Goal: Task Accomplishment & Management: Use online tool/utility

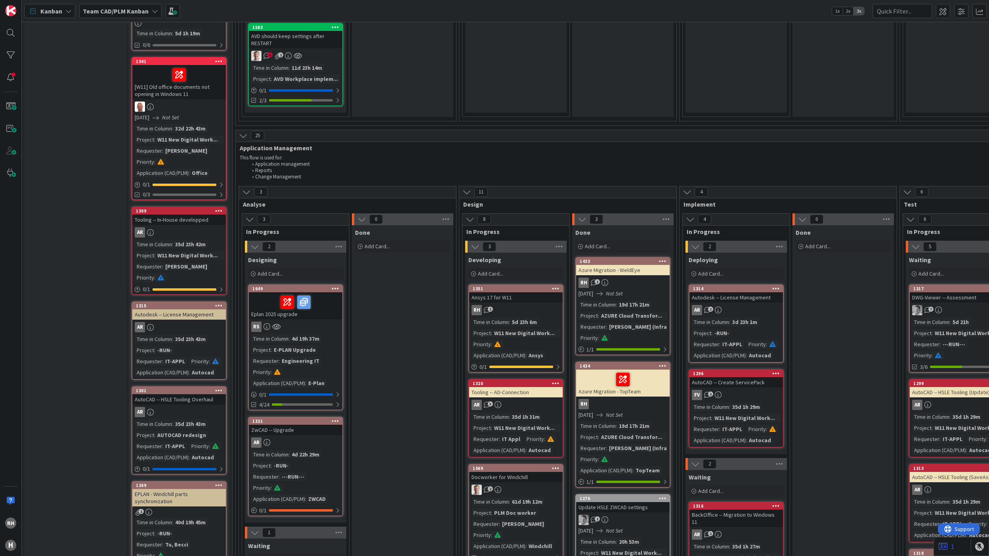
scroll to position [581, 0]
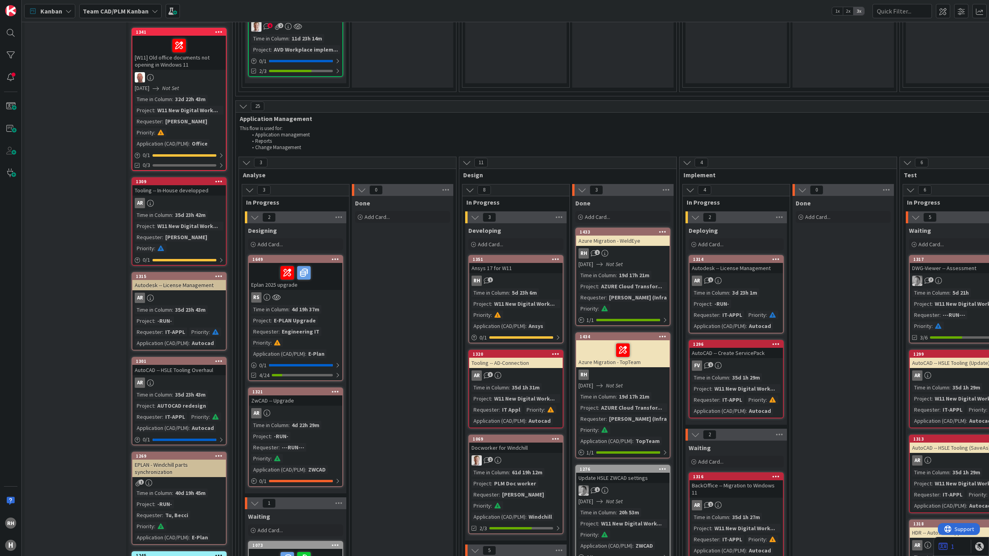
click at [323, 300] on link "1649 Eplan 2025 upgrade RS Time in Column : 4d 19h 37m Project : E-PLAN Upgrade…" at bounding box center [295, 318] width 95 height 126
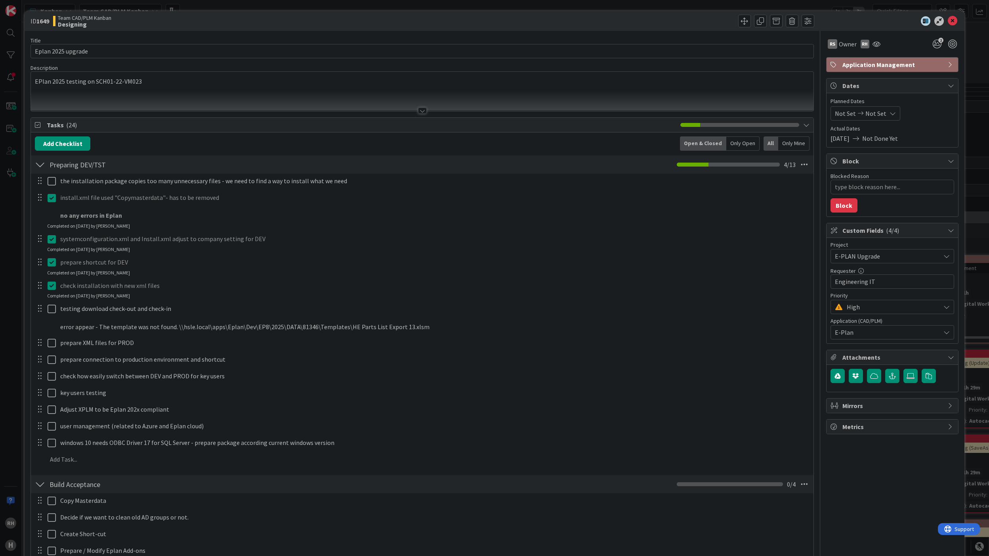
type textarea "x"
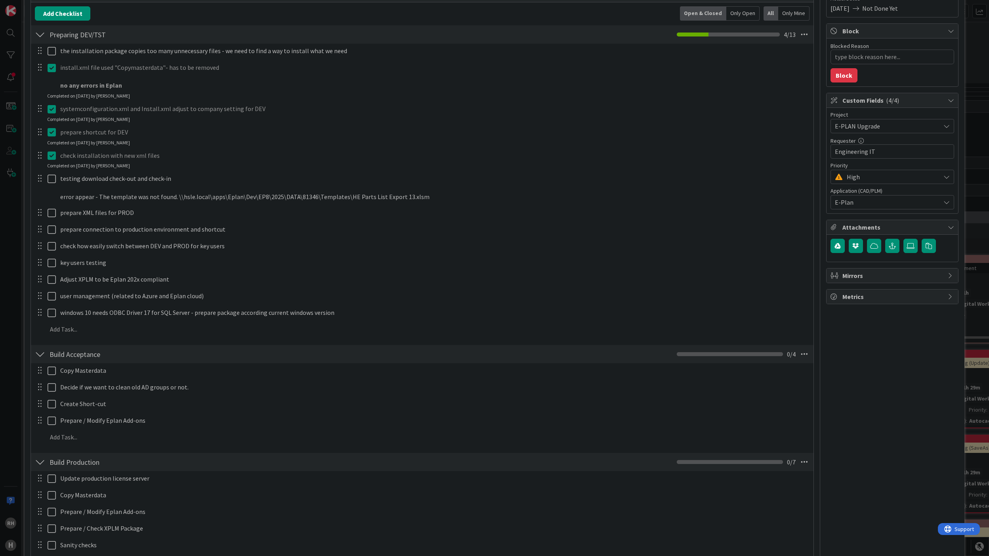
scroll to position [105, 0]
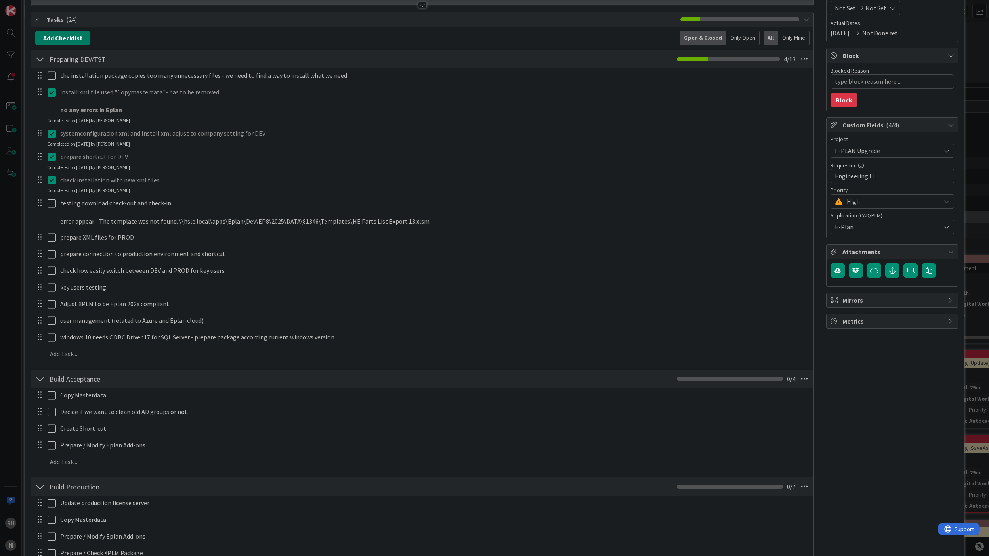
click at [81, 38] on button "Add Checklist" at bounding box center [62, 38] width 55 height 14
click at [76, 75] on input at bounding box center [100, 76] width 123 height 14
type input "XPLM Parts sync Windchill to Eplan PartsDB"
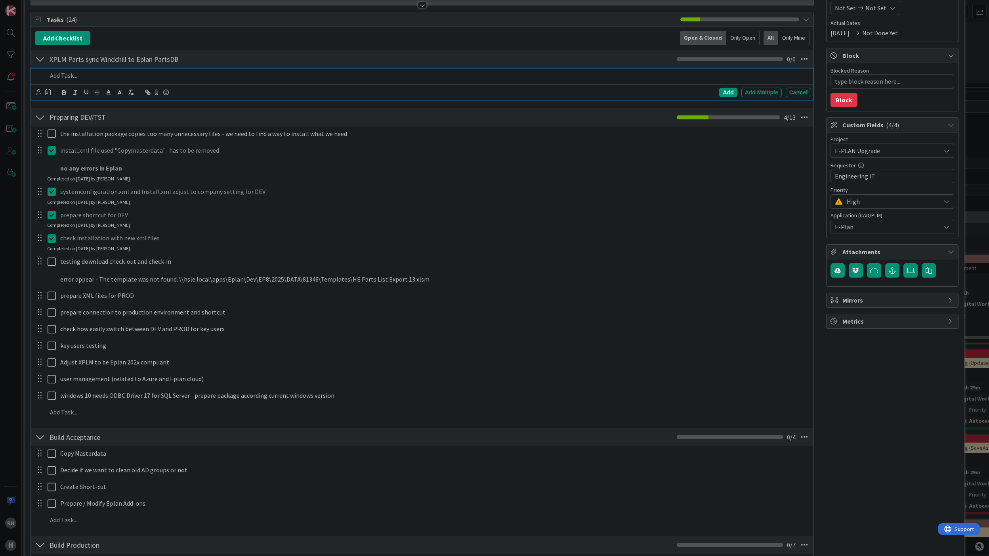
type textarea "x"
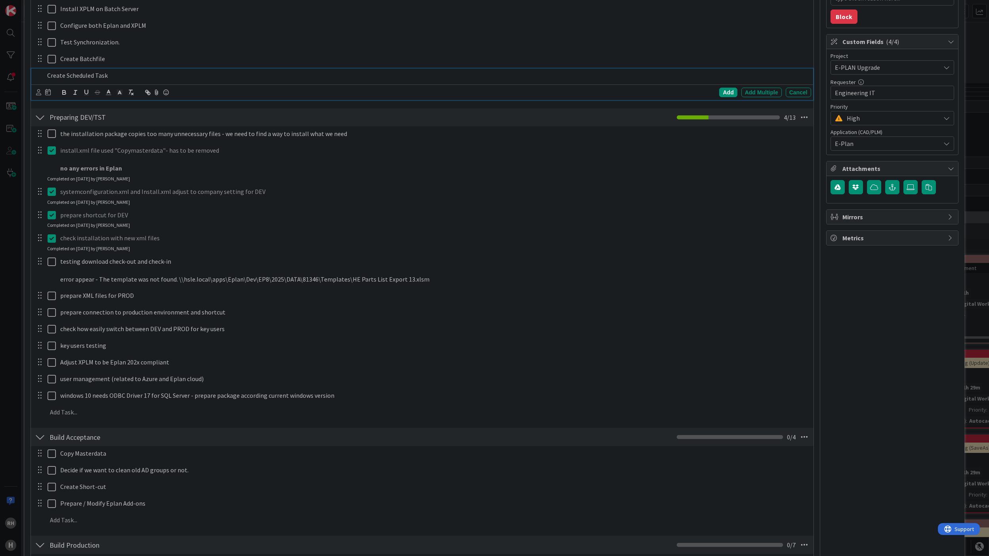
scroll to position [205, 0]
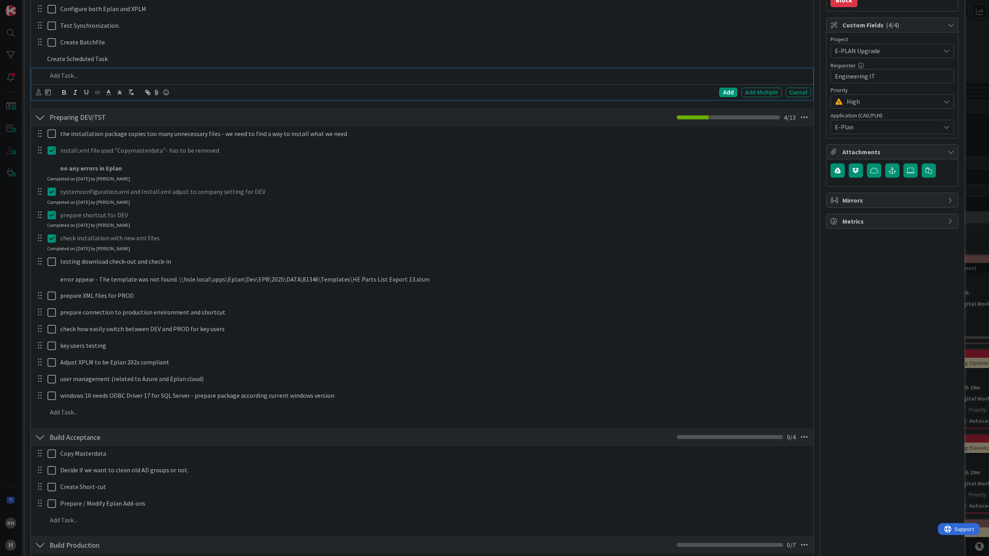
type textarea "x"
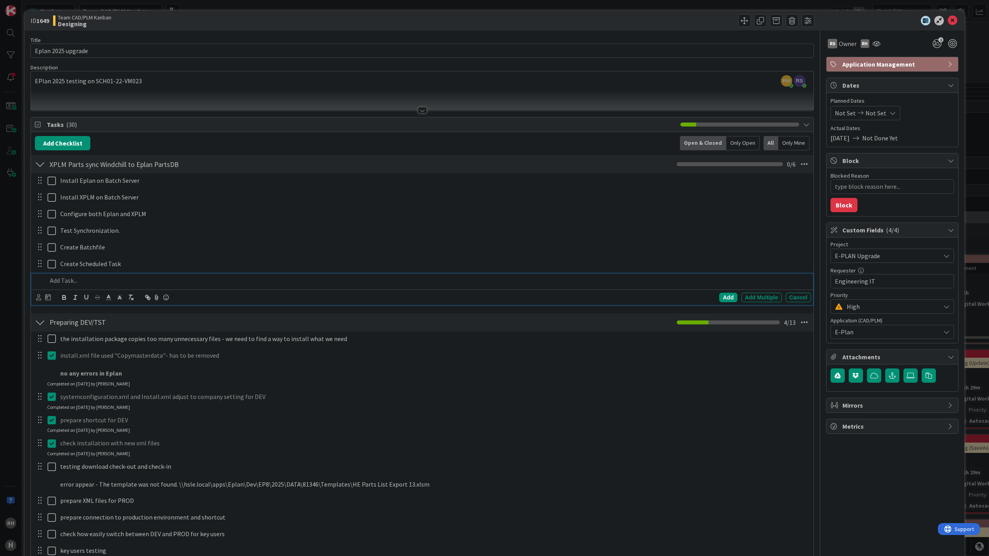
scroll to position [0, 0]
click at [948, 20] on icon at bounding box center [953, 21] width 10 height 10
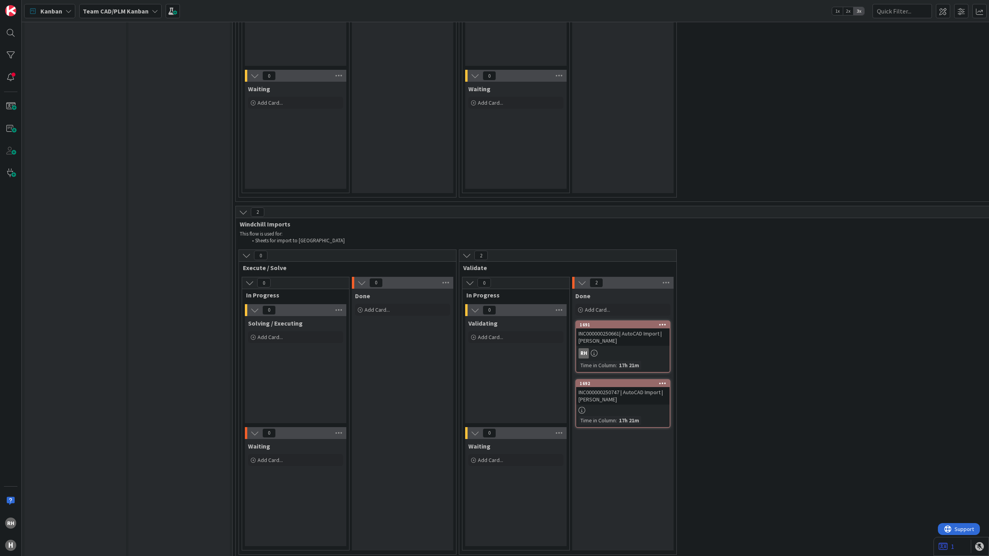
scroll to position [2021, 0]
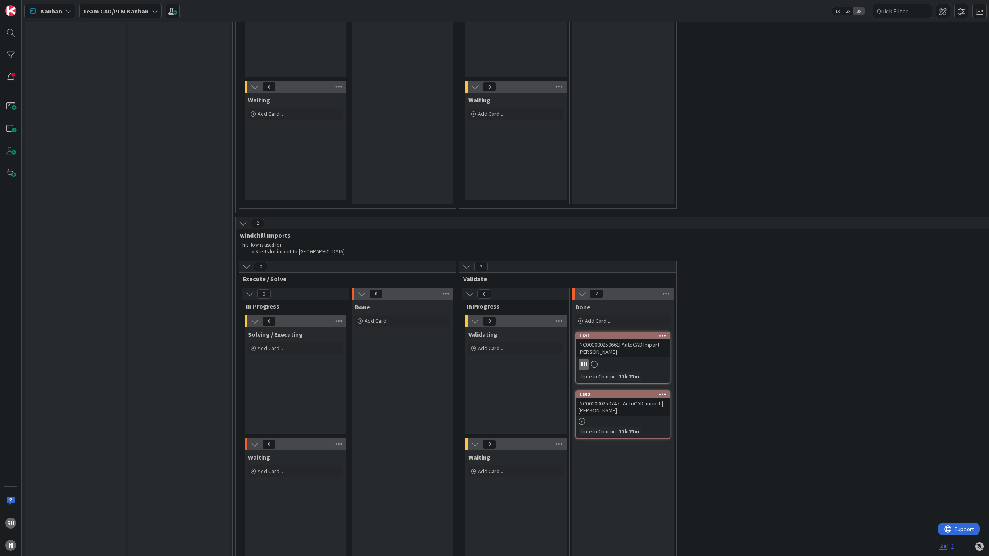
click at [275, 400] on div "Solving / Executing Add Card..." at bounding box center [295, 380] width 101 height 107
